Goal: Navigation & Orientation: Find specific page/section

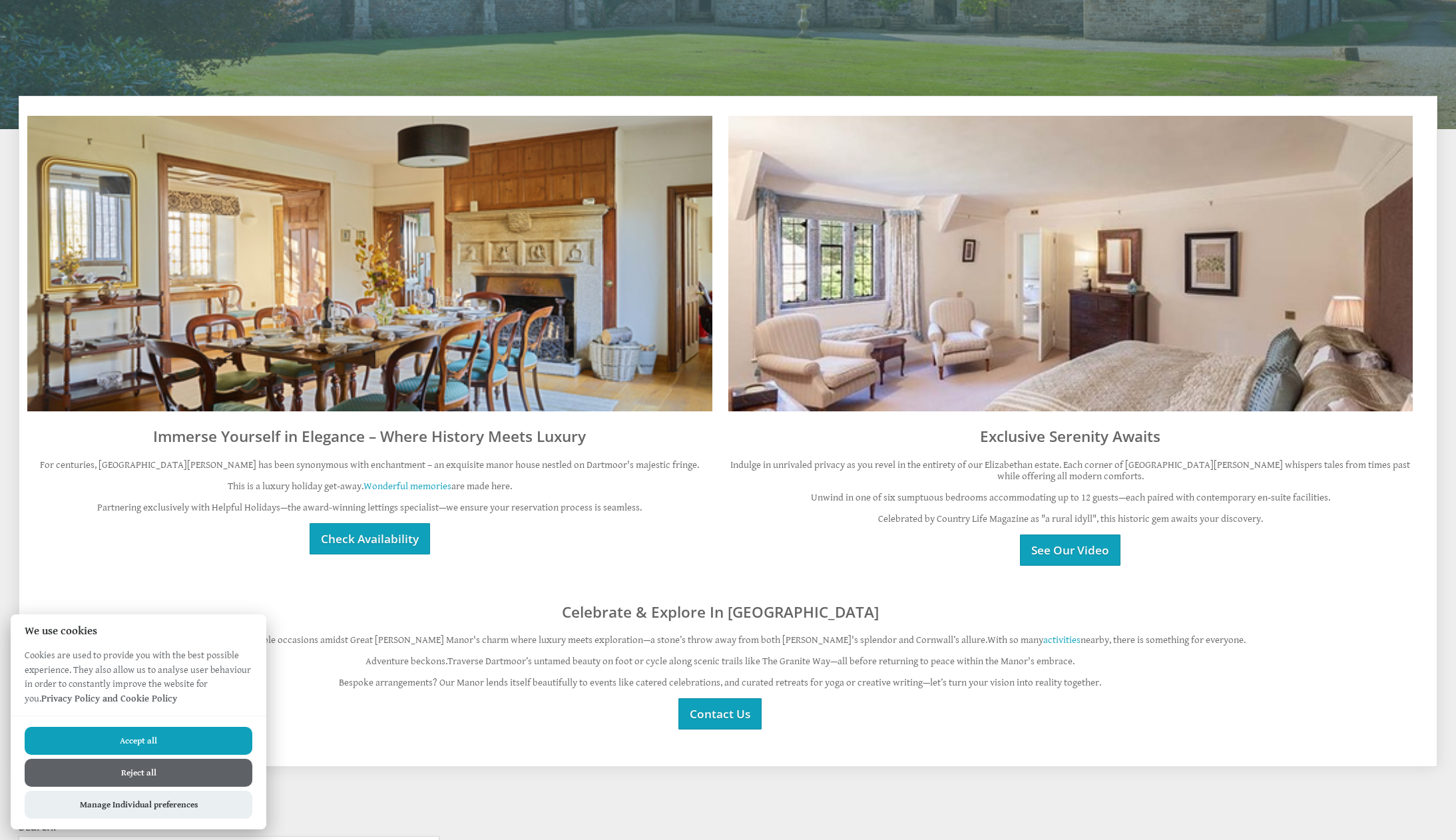
scroll to position [478, 0]
drag, startPoint x: 138, startPoint y: 772, endPoint x: 150, endPoint y: 765, distance: 13.9
click at [138, 772] on button "Reject all" at bounding box center [139, 773] width 228 height 28
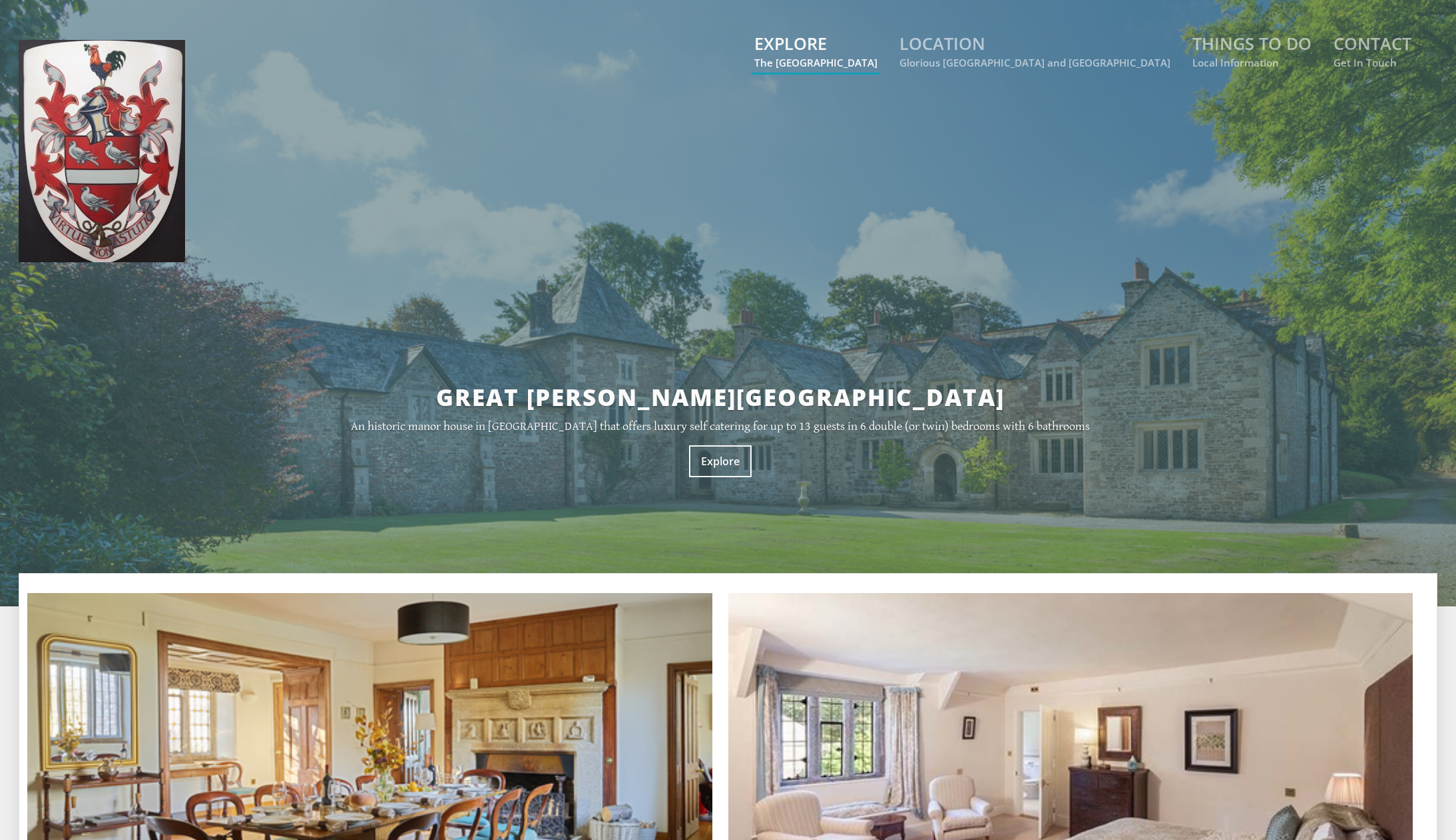
click at [878, 58] on small "The [GEOGRAPHIC_DATA]" at bounding box center [816, 62] width 123 height 13
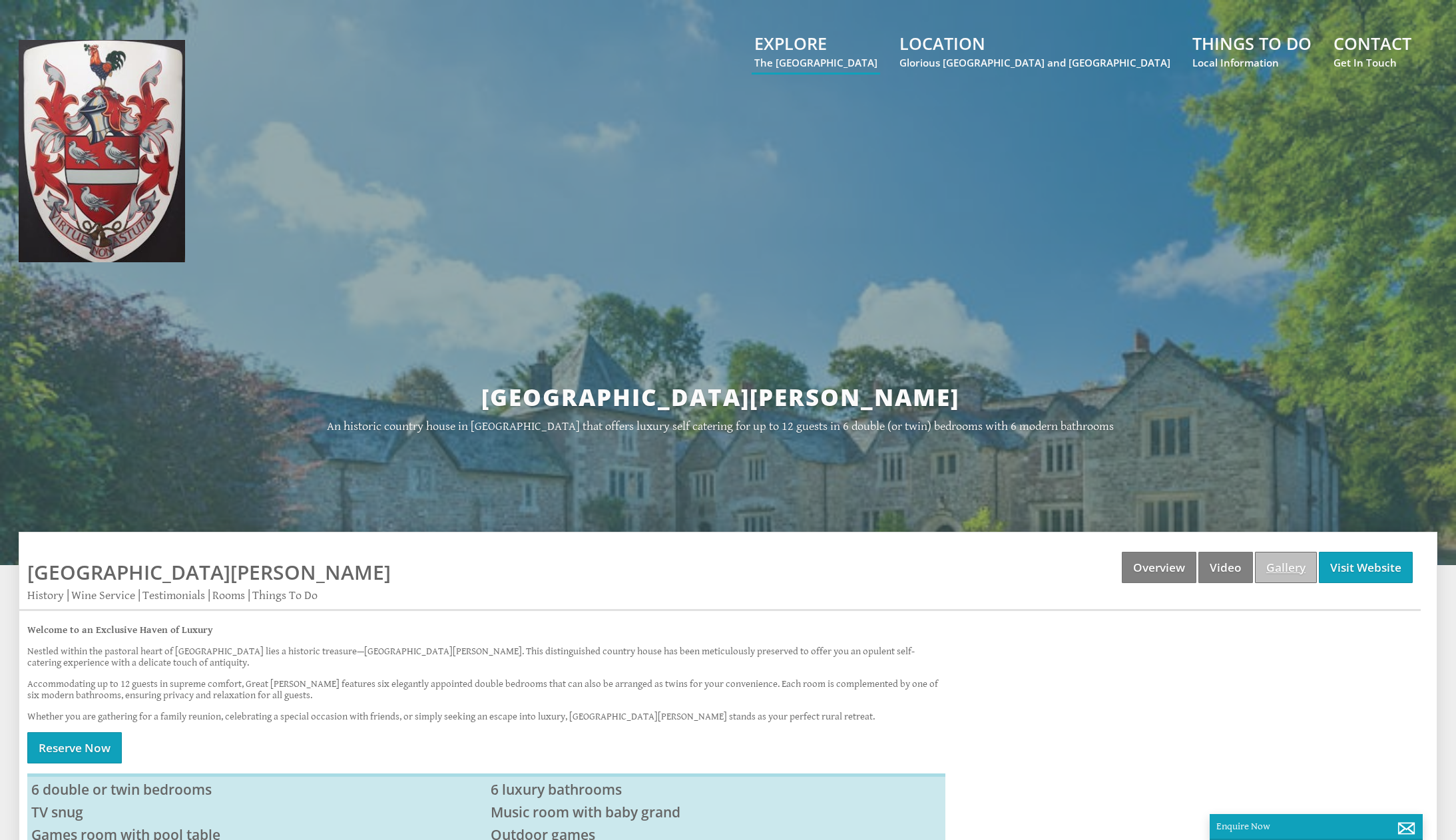
click at [1281, 568] on link "Gallery" at bounding box center [1285, 568] width 62 height 31
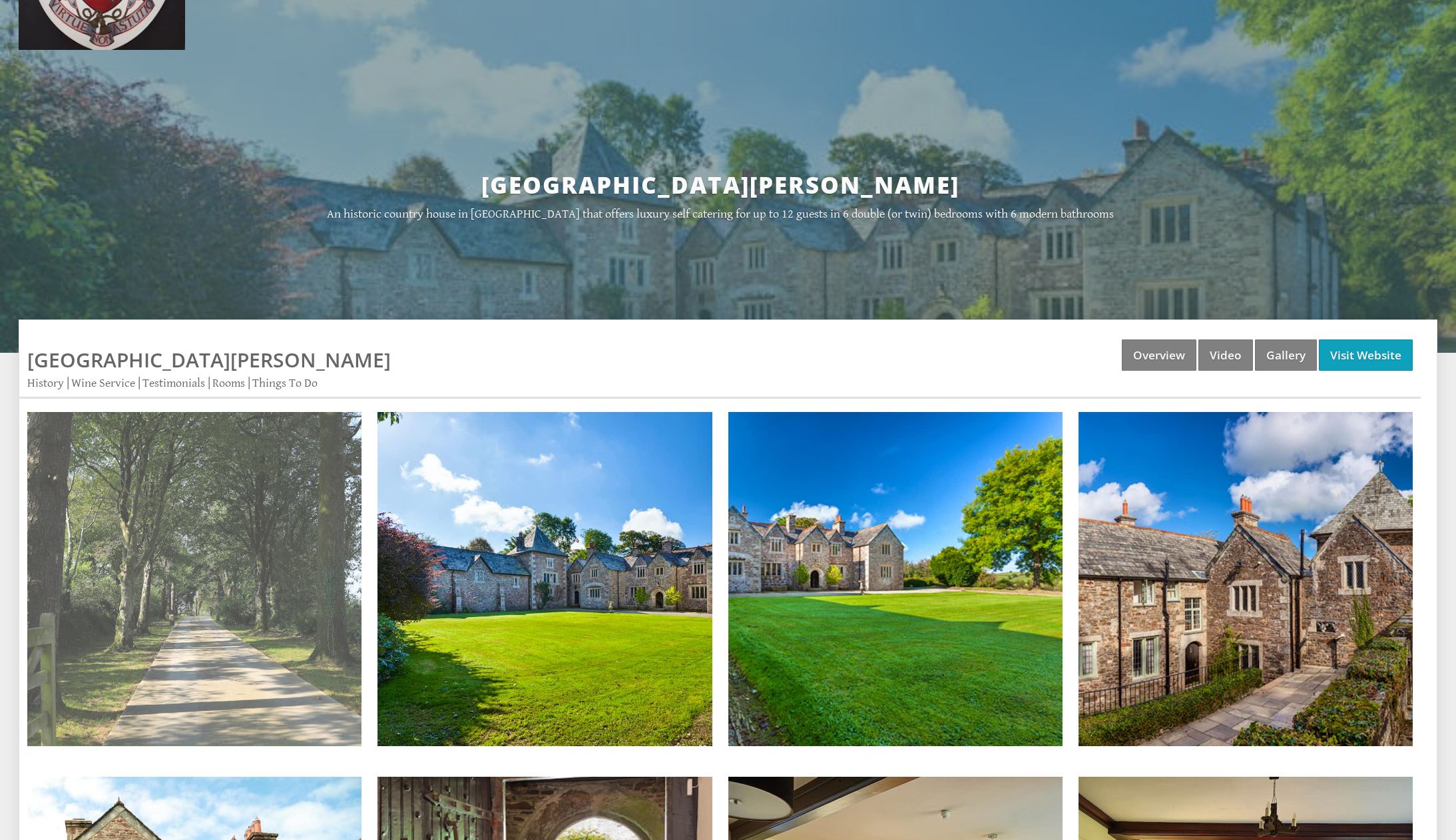
scroll to position [210, 0]
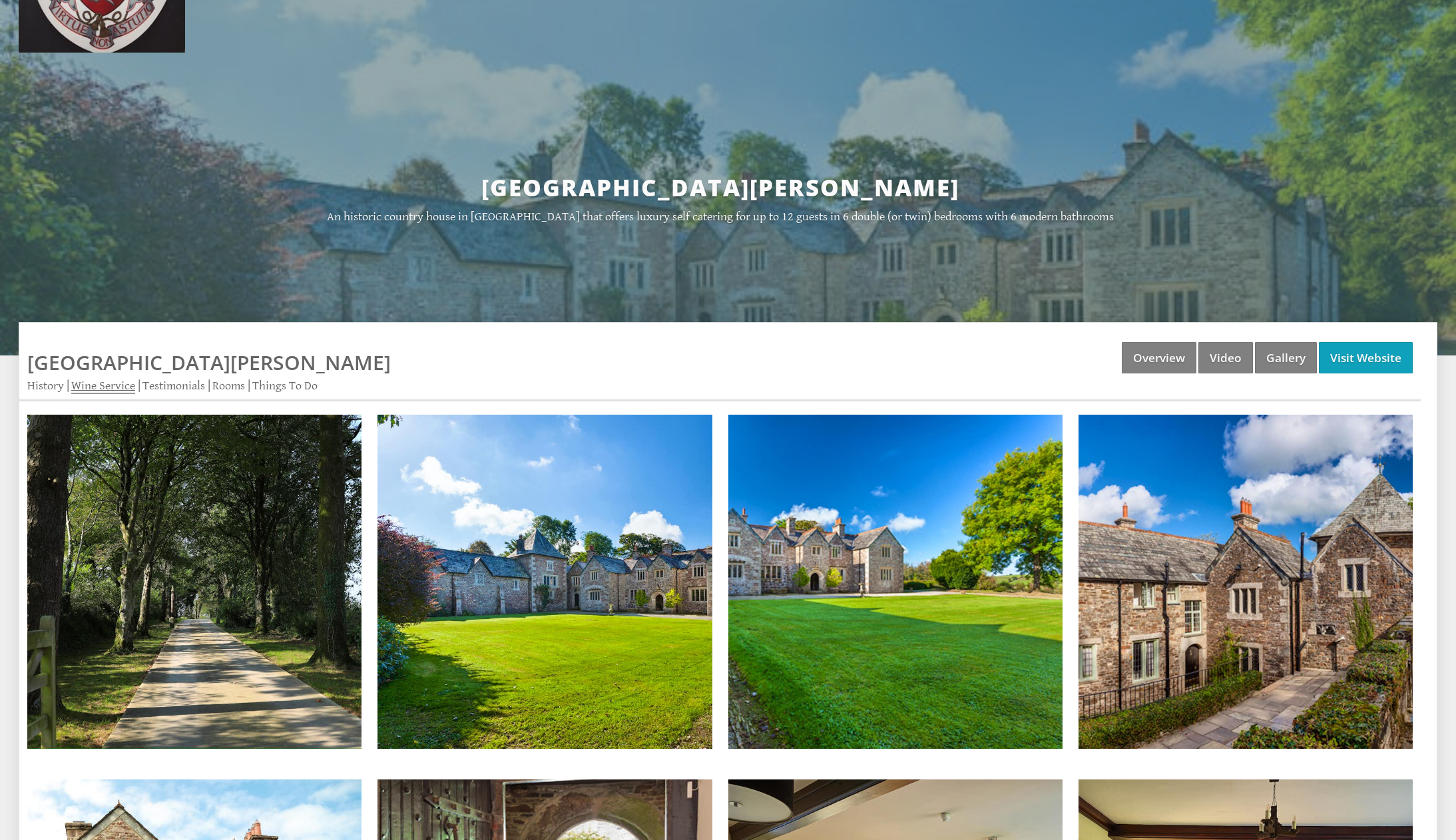
click at [111, 379] on link "Wine Service" at bounding box center [103, 386] width 64 height 16
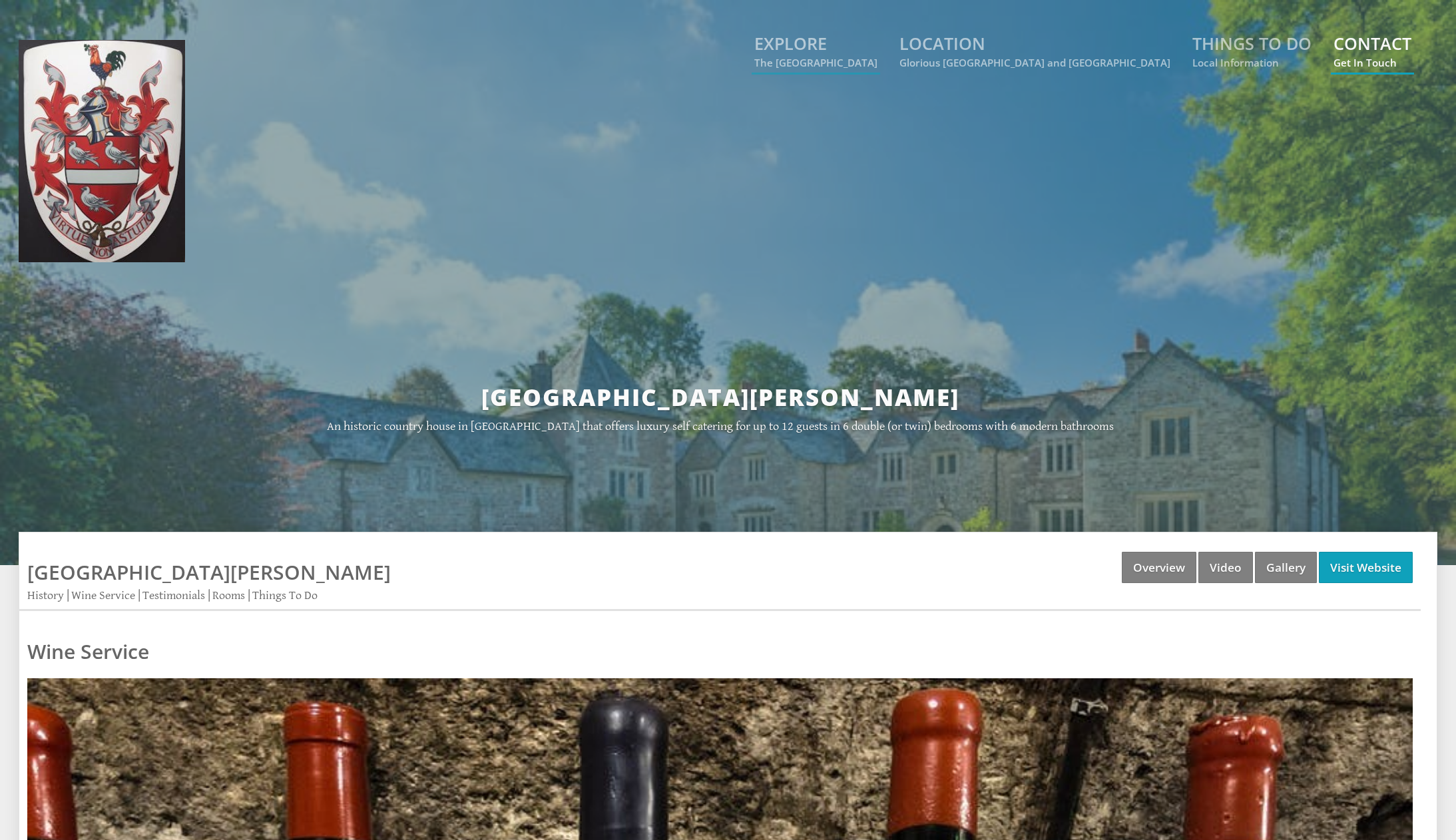
click at [1374, 60] on small "Get In Touch" at bounding box center [1372, 62] width 78 height 13
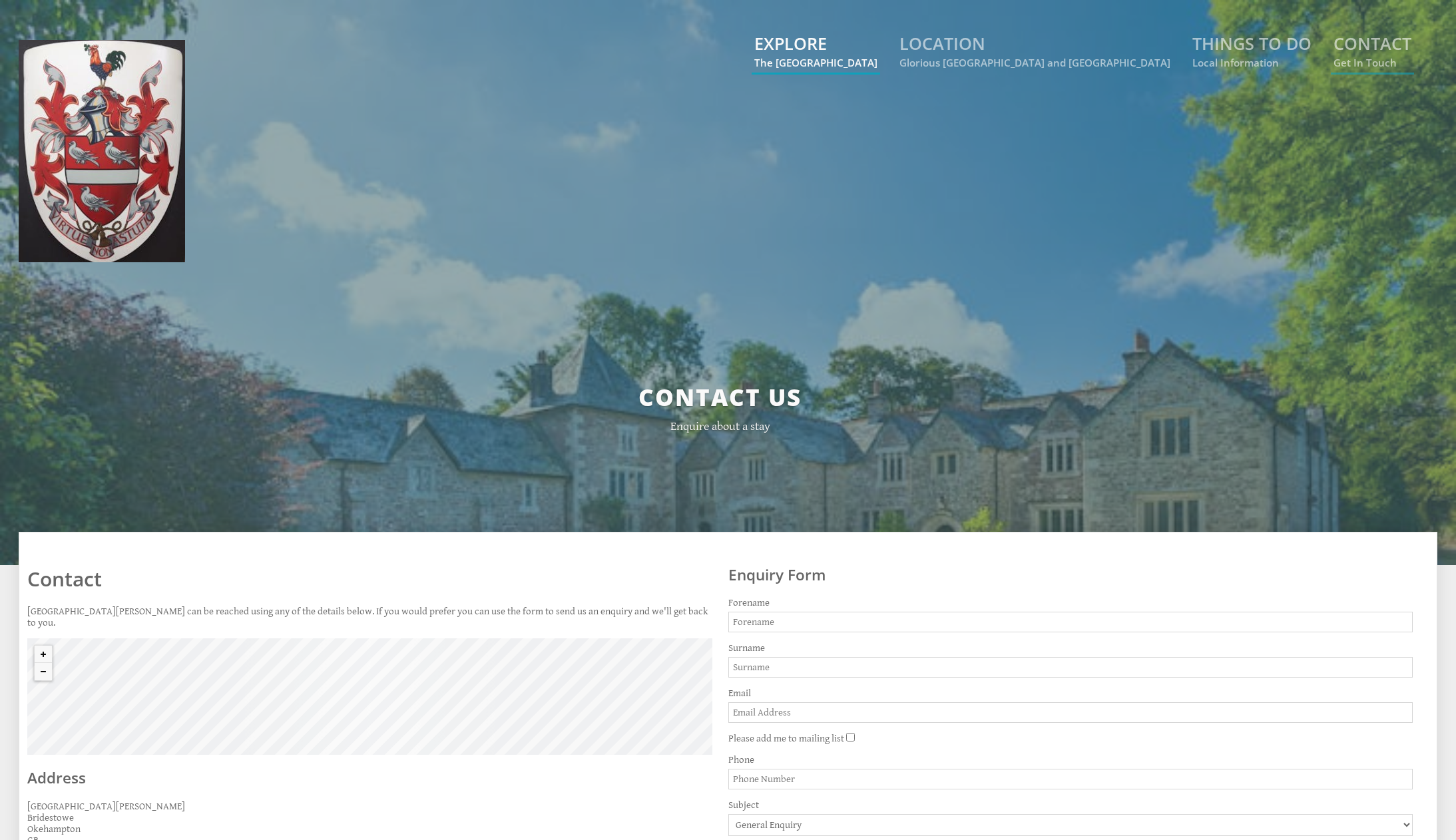
click at [878, 41] on link "EXPLORE The Manor House" at bounding box center [816, 50] width 123 height 37
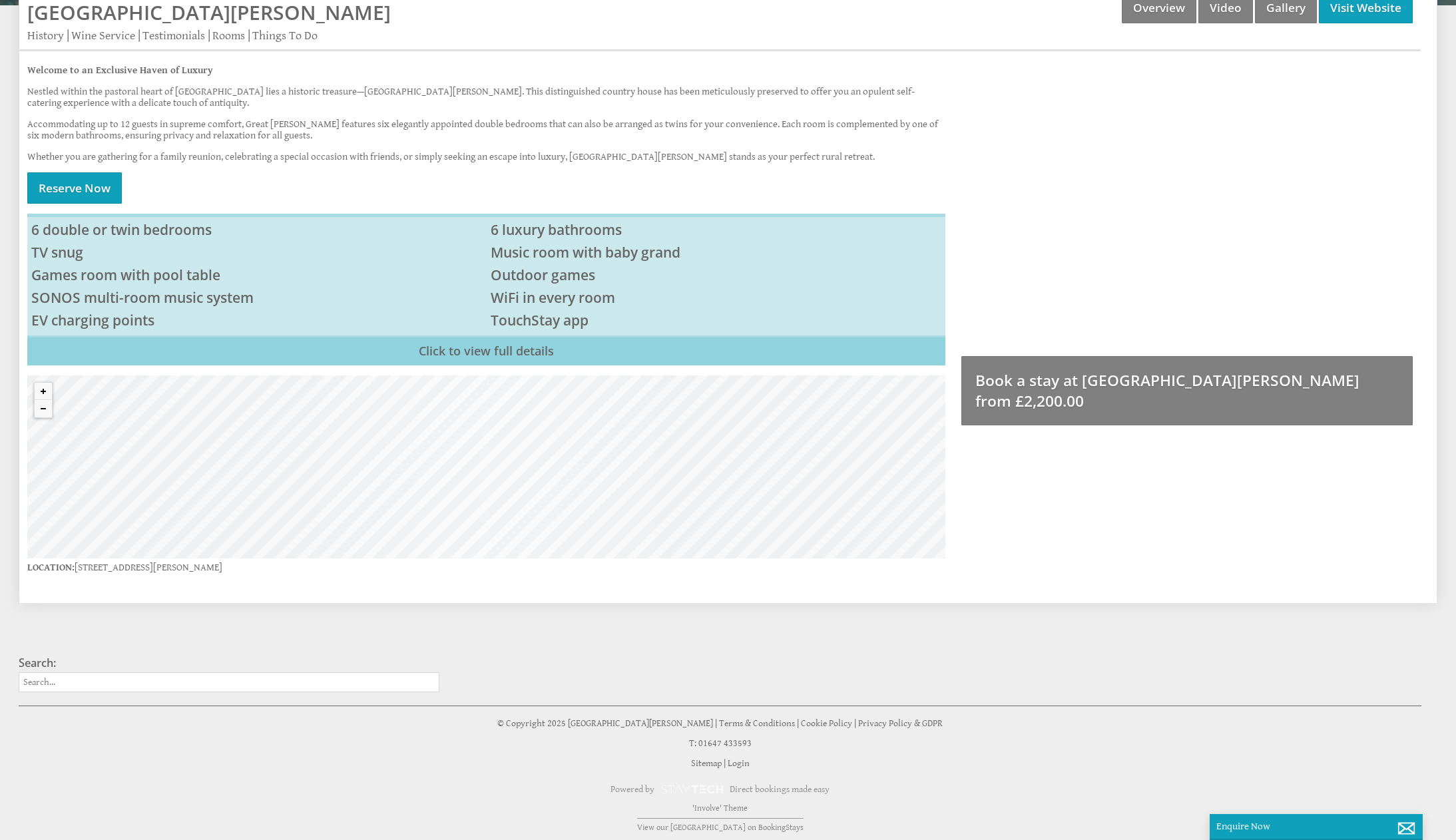
scroll to position [557, 0]
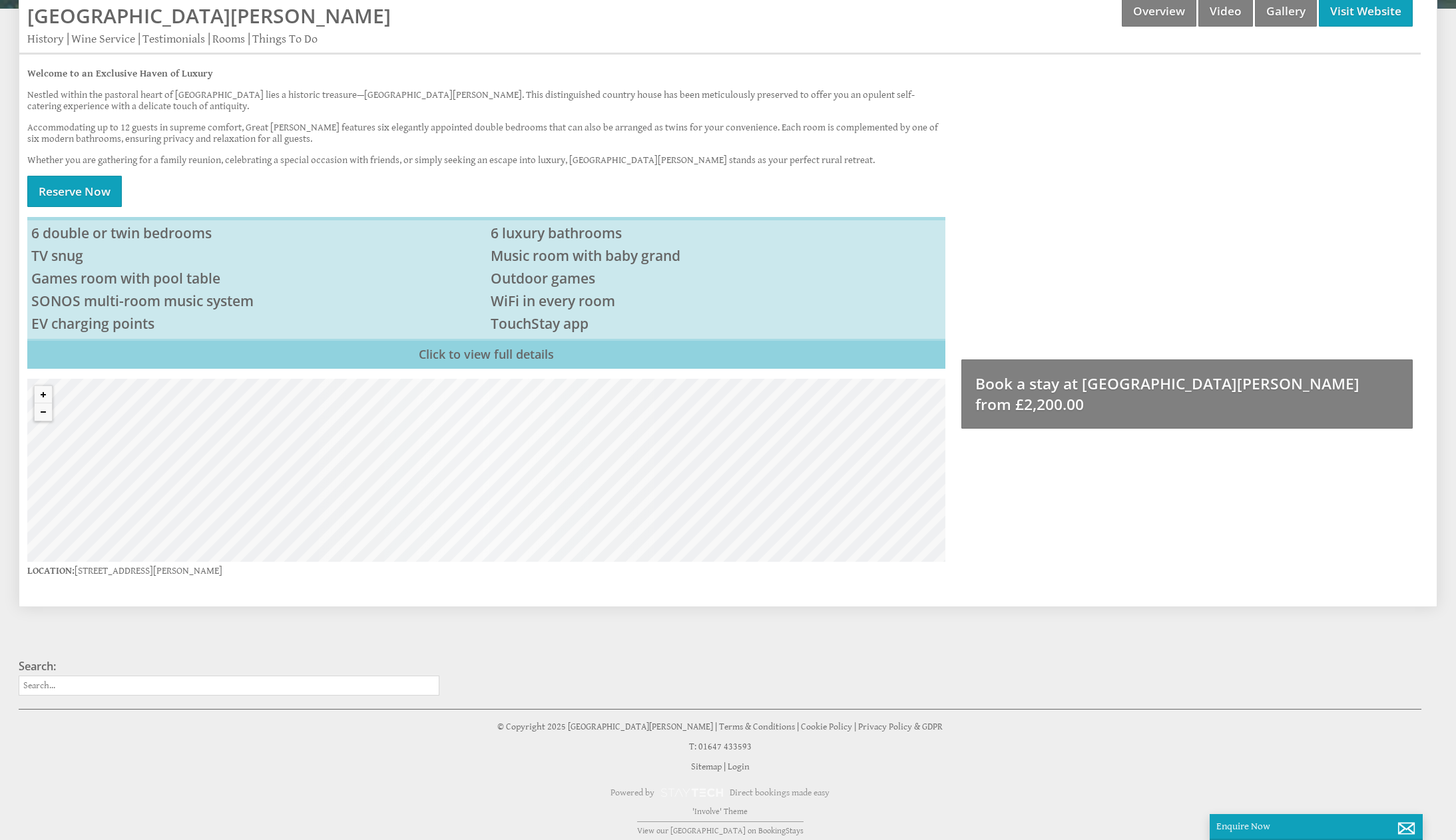
click at [488, 462] on div "© MapTiler © OpenStreetMap contributors" at bounding box center [486, 470] width 918 height 183
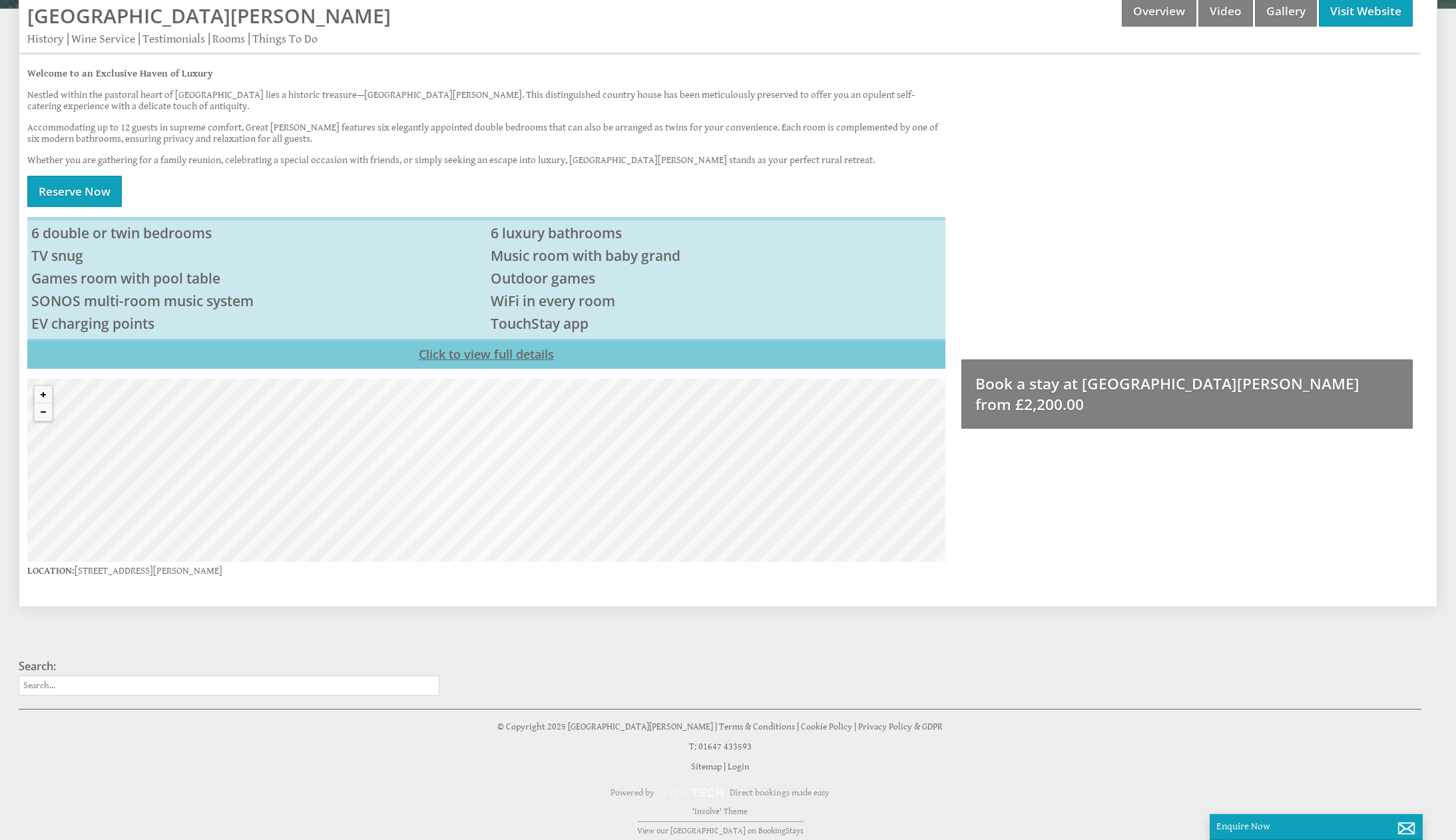
click at [469, 351] on link "Click to view full details" at bounding box center [486, 354] width 918 height 30
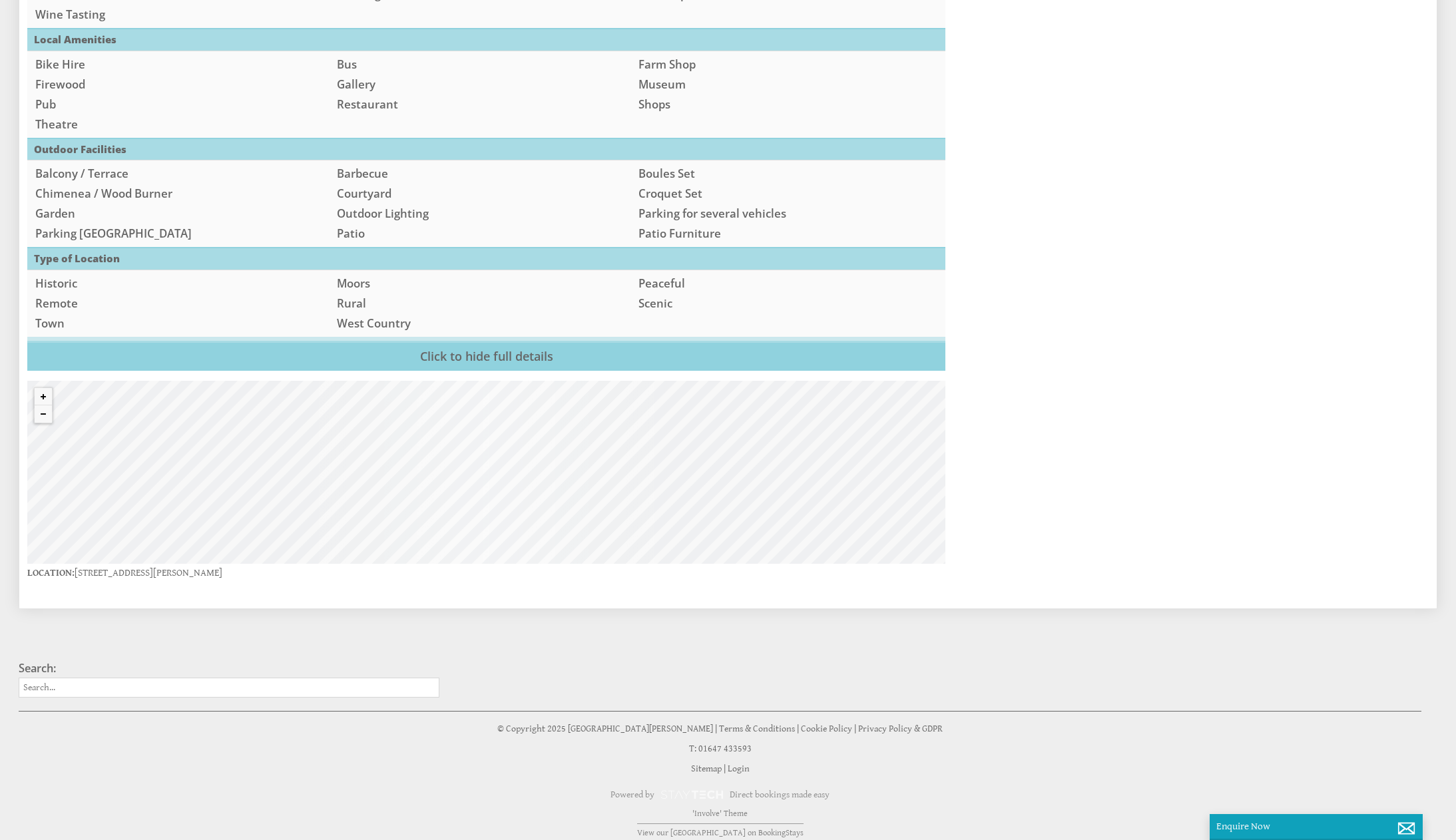
scroll to position [1674, 0]
click at [511, 444] on div "© MapTiler © OpenStreetMap contributors" at bounding box center [486, 472] width 918 height 183
click at [39, 407] on button "Zoom out" at bounding box center [43, 414] width 17 height 17
click at [45, 389] on button "Zoom in" at bounding box center [43, 397] width 17 height 17
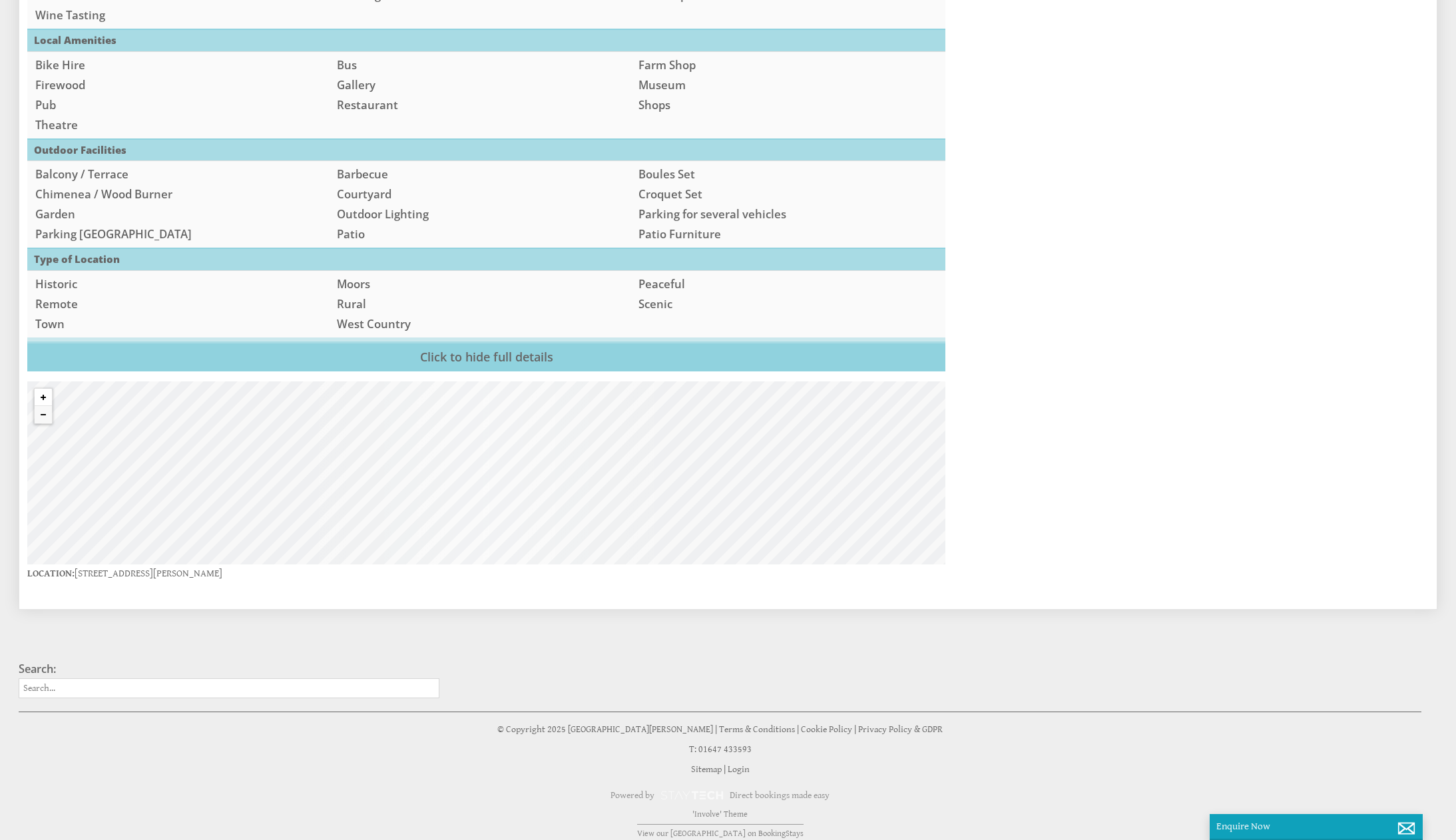
click at [45, 389] on button "Zoom in" at bounding box center [43, 397] width 17 height 17
drag, startPoint x: 508, startPoint y: 468, endPoint x: 430, endPoint y: 509, distance: 88.1
click at [500, 522] on div "© MapTiler © OpenStreetMap contributors" at bounding box center [486, 472] width 918 height 183
click at [464, 456] on div "© MapTiler © OpenStreetMap contributors" at bounding box center [486, 472] width 918 height 183
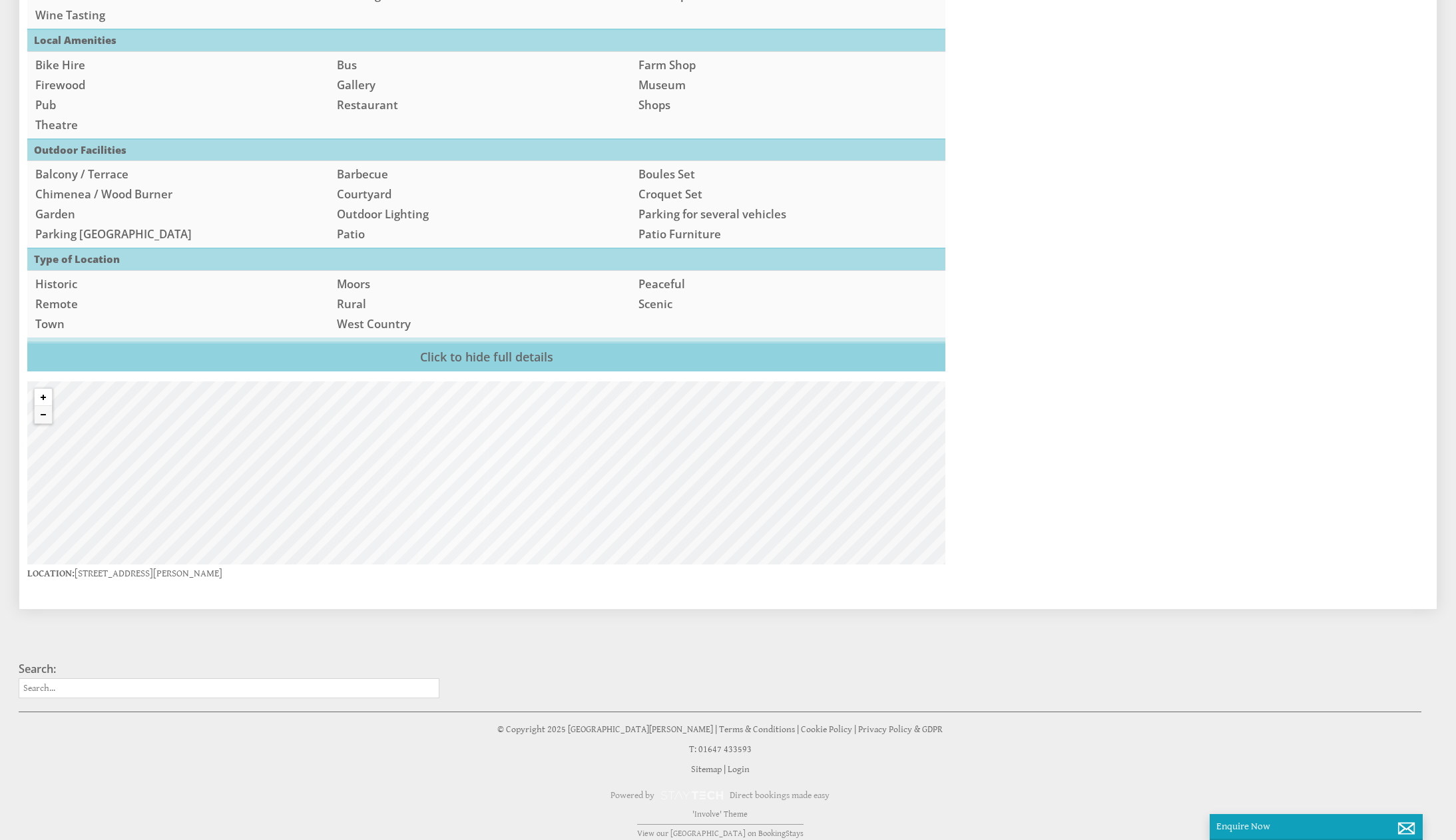
click at [48, 389] on button "Zoom in" at bounding box center [43, 397] width 17 height 17
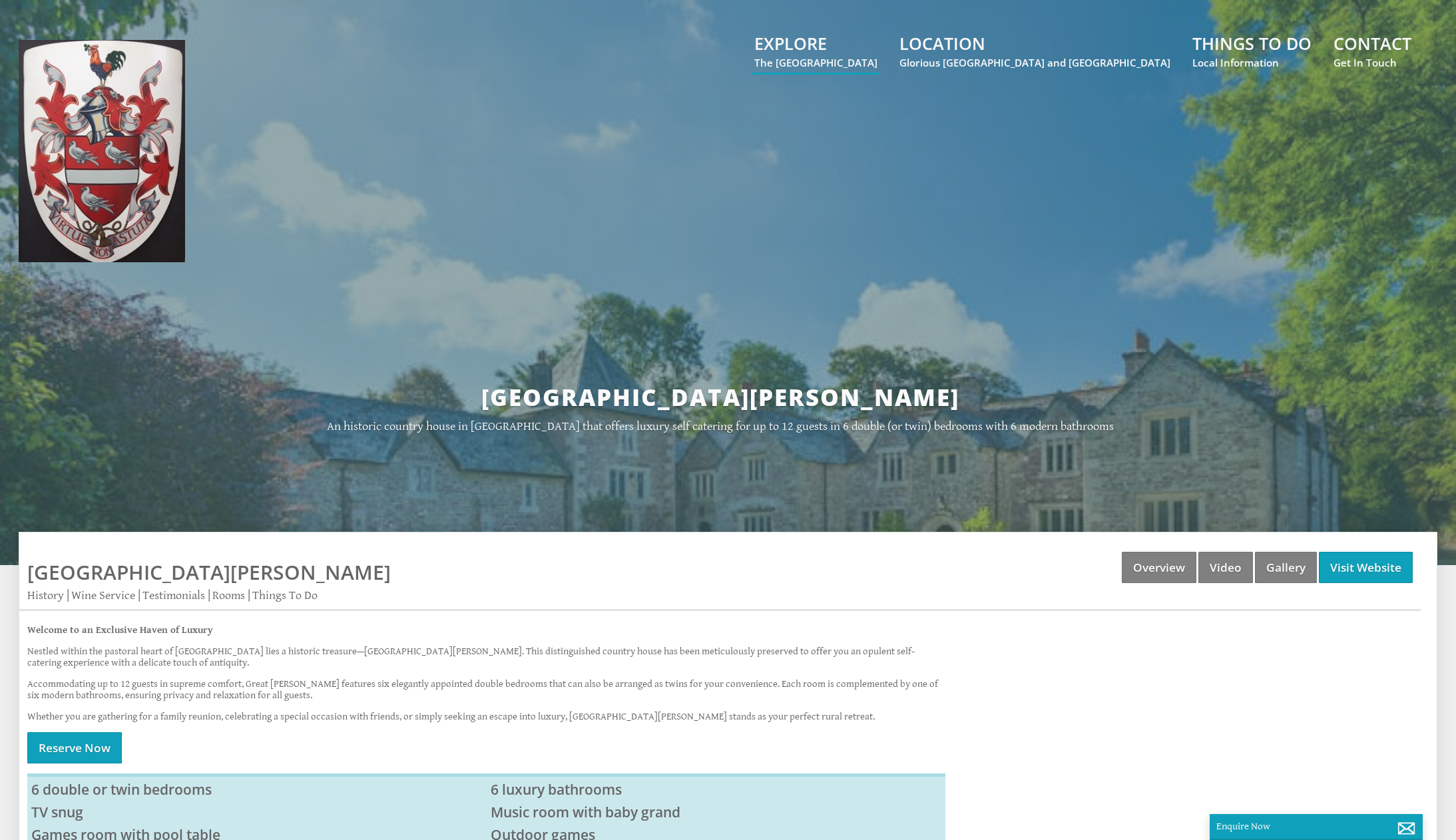
scroll to position [0, 0]
